Goal: Task Accomplishment & Management: Use online tool/utility

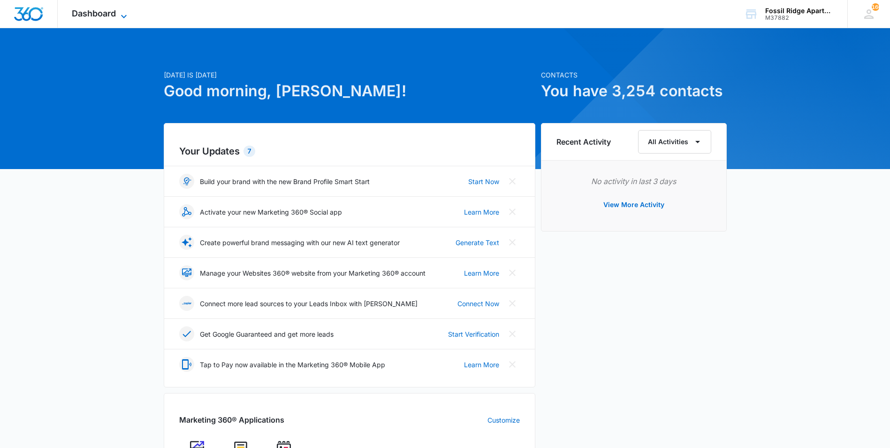
click at [130, 18] on icon at bounding box center [123, 16] width 11 height 11
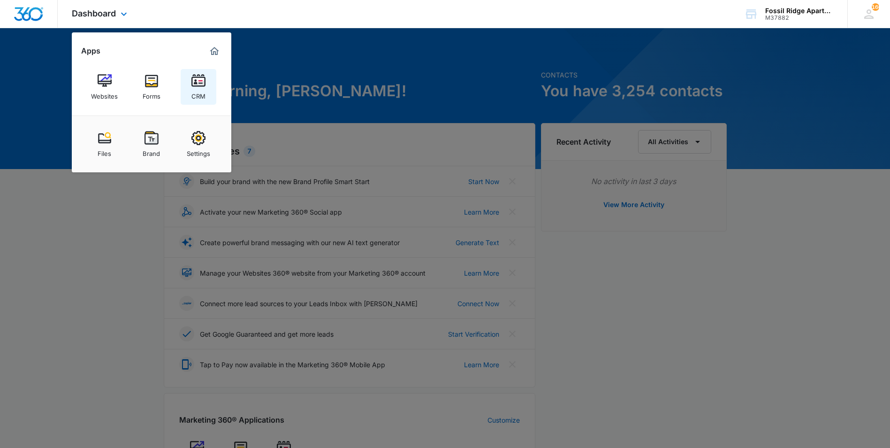
click at [189, 79] on link "CRM" at bounding box center [199, 87] width 36 height 36
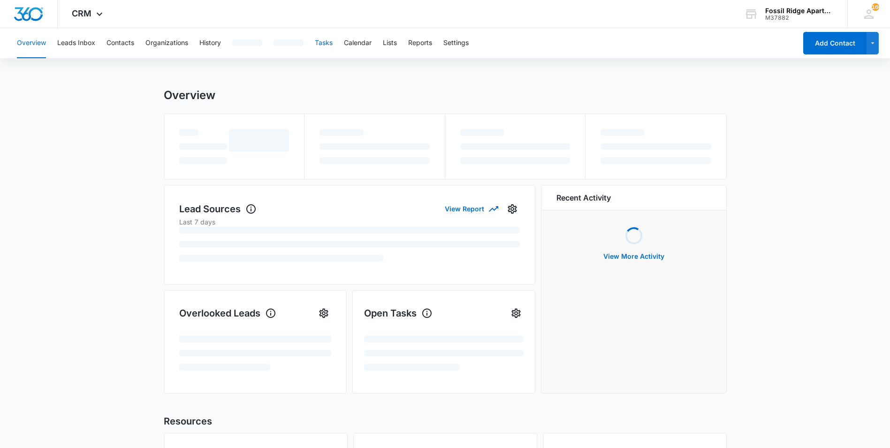
click at [322, 46] on button "Tasks" at bounding box center [324, 43] width 18 height 30
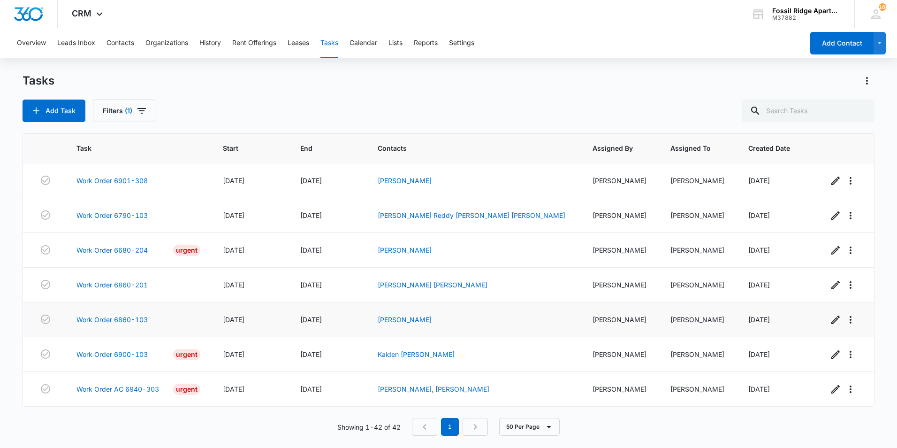
scroll to position [1270, 0]
click at [123, 349] on link "Work Order 6900-103" at bounding box center [111, 354] width 71 height 10
